Goal: Transaction & Acquisition: Purchase product/service

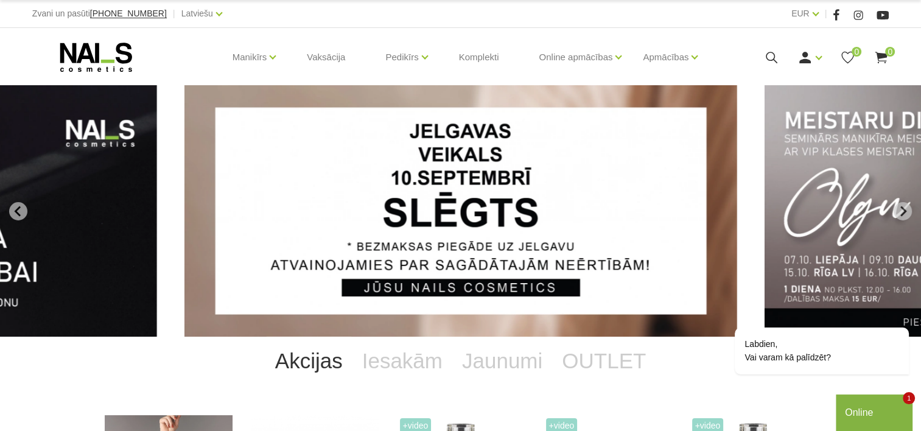
click at [769, 61] on icon at bounding box center [771, 57] width 15 height 15
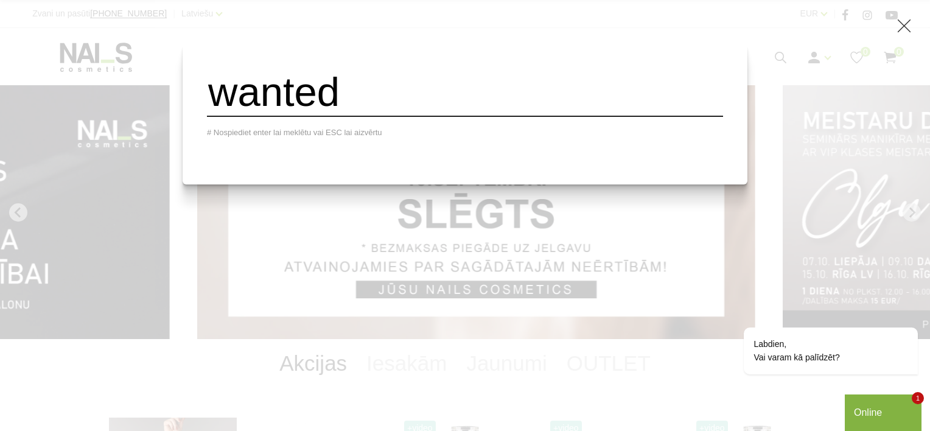
type input "wanted"
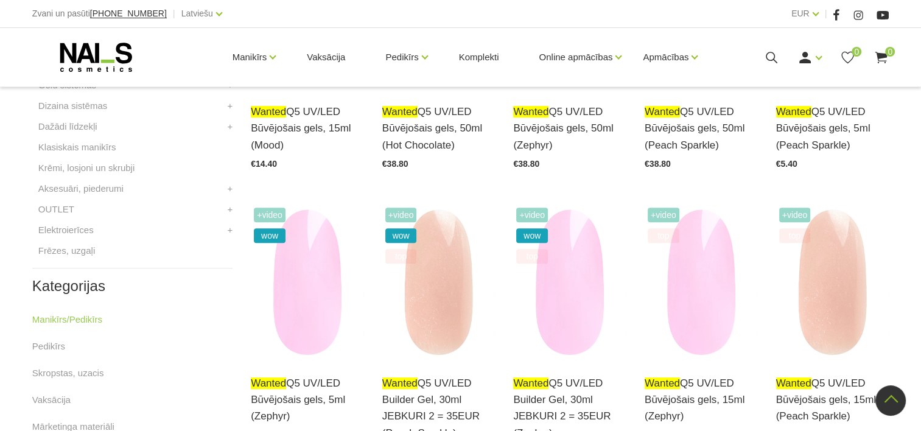
scroll to position [670, 0]
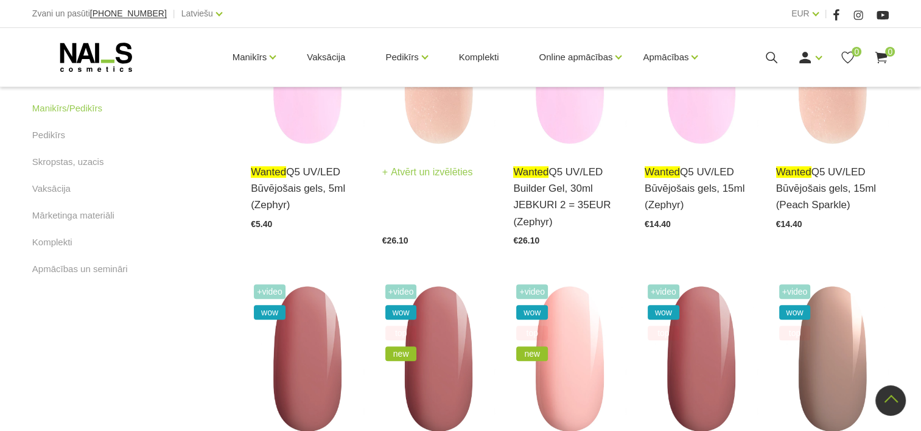
click at [455, 113] on img at bounding box center [438, 70] width 113 height 155
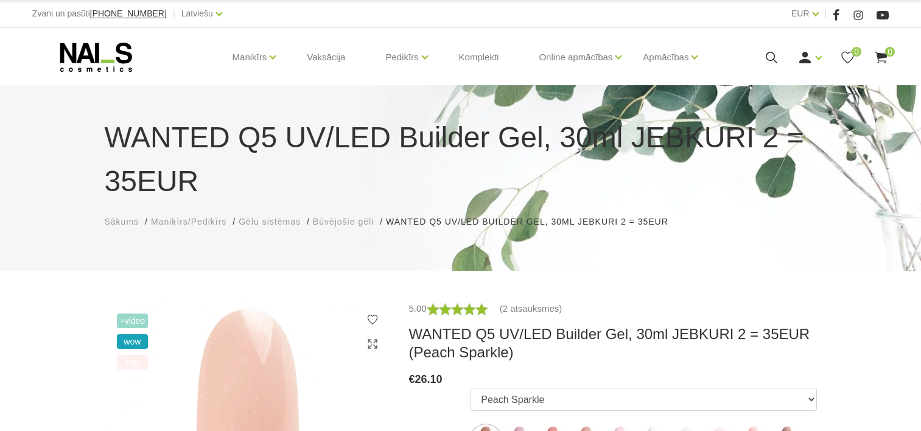
select select "6169"
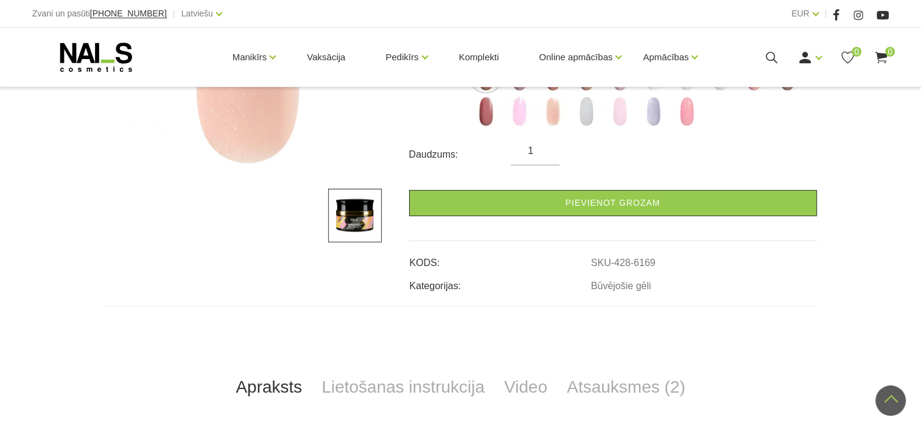
scroll to position [366, 0]
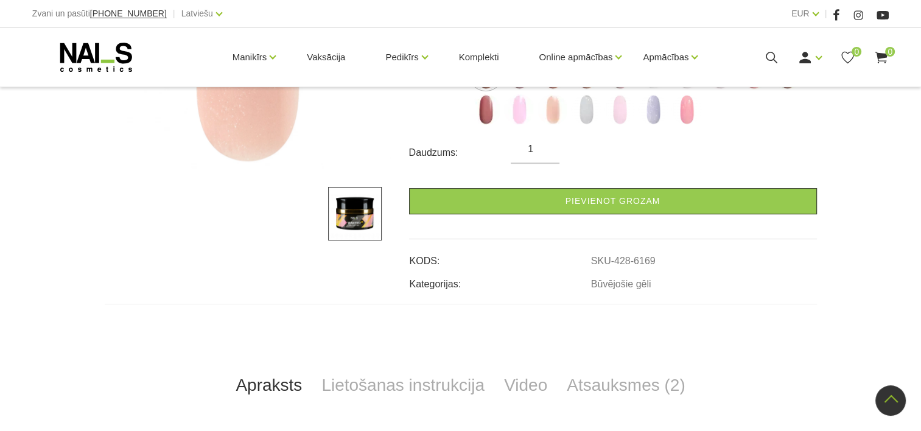
click at [376, 222] on img at bounding box center [355, 214] width 54 height 54
